Goal: Task Accomplishment & Management: Complete application form

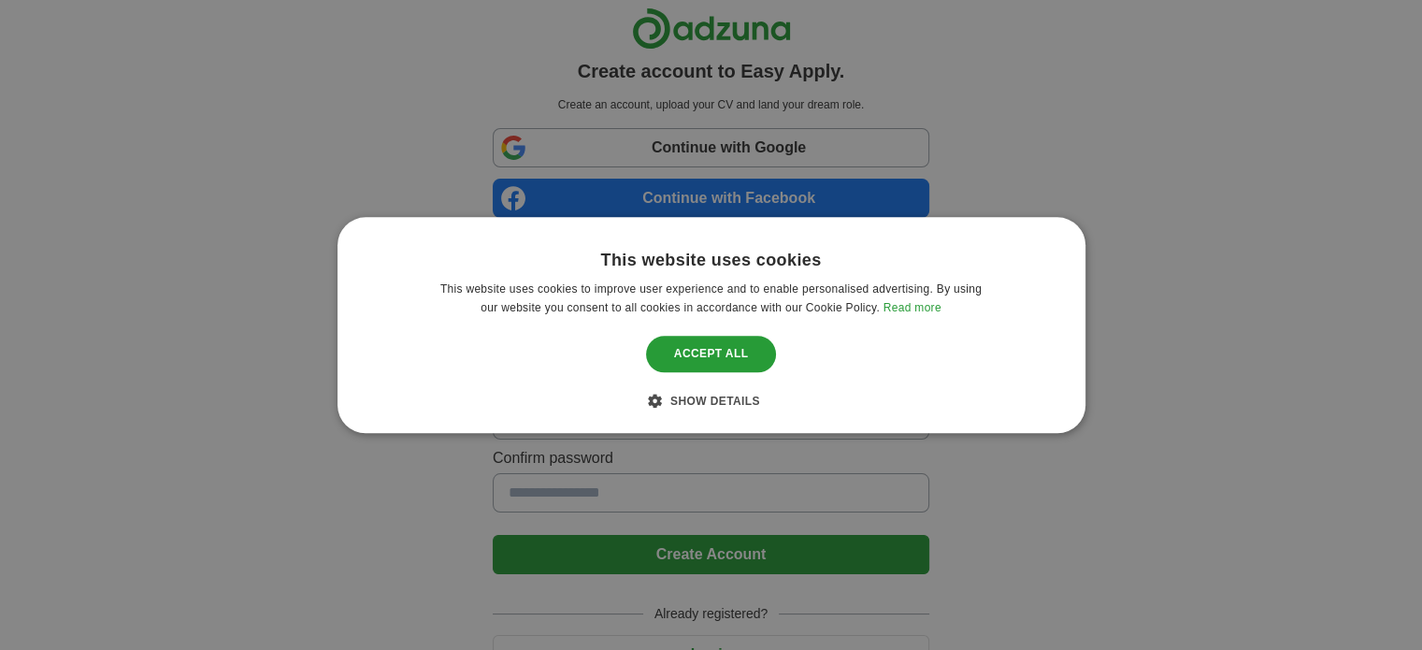
click at [723, 417] on div "This website uses cookies This website uses cookies to improve user experience …" at bounding box center [711, 325] width 748 height 216
click at [728, 347] on div "Accept all" at bounding box center [711, 354] width 131 height 36
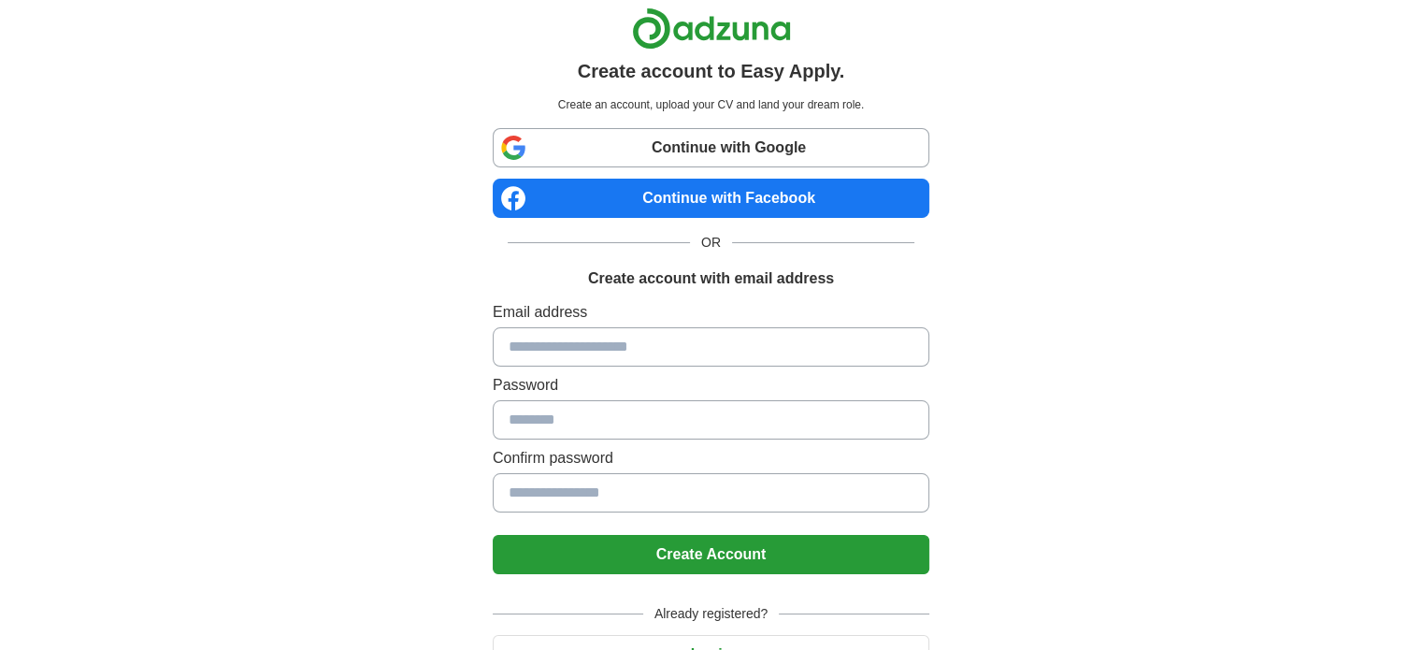
click at [728, 347] on input at bounding box center [711, 346] width 436 height 39
click at [726, 164] on link "Continue with Google" at bounding box center [711, 147] width 436 height 39
click at [793, 126] on div "Create account to Easy Apply. Create an account, upload your CV and land your d…" at bounding box center [711, 360] width 436 height 706
